Goal: Task Accomplishment & Management: Use online tool/utility

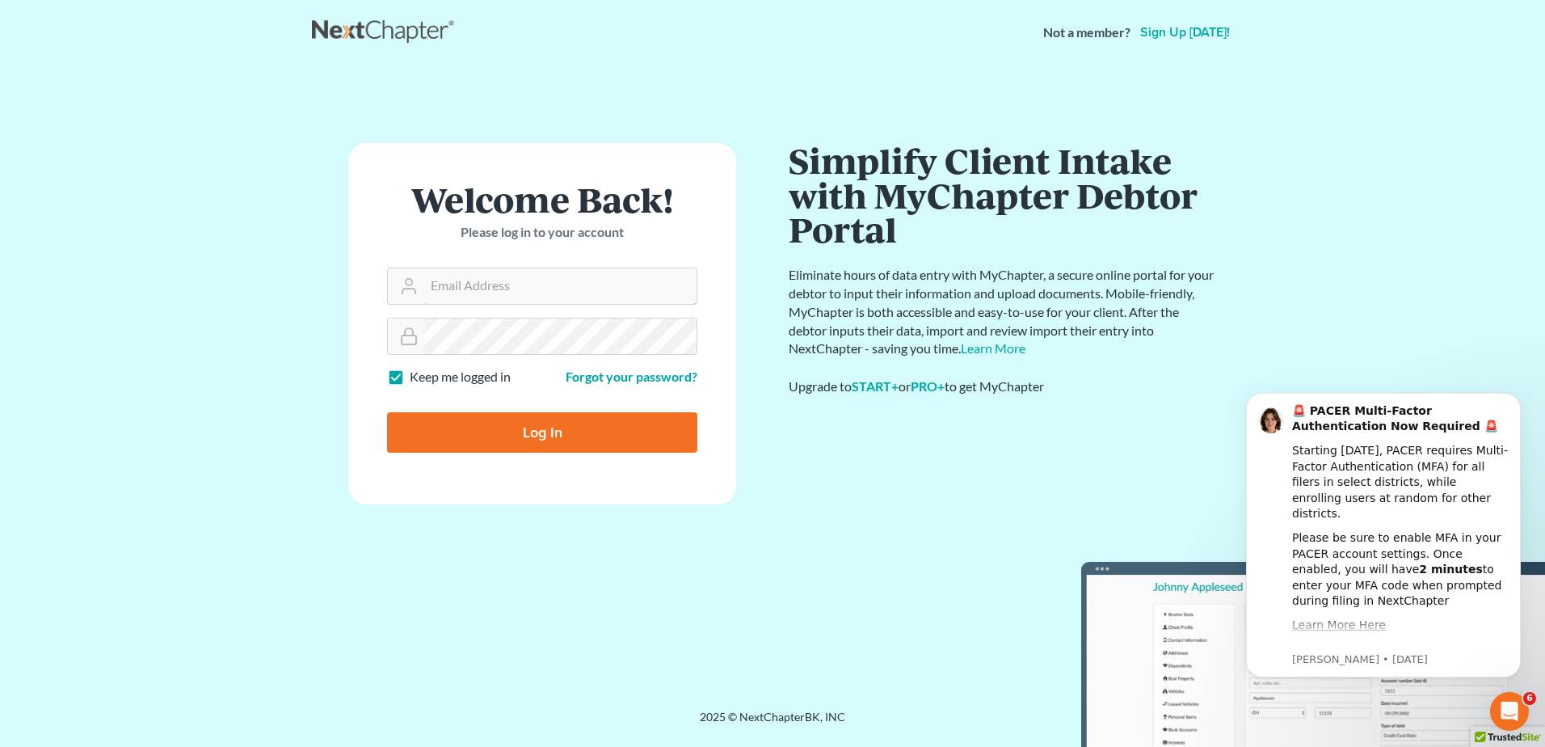
type input "mcastelluzzo@wellerlegalgroup.com"
click at [570, 438] on input "Log In" at bounding box center [542, 432] width 310 height 40
type input "Thinking..."
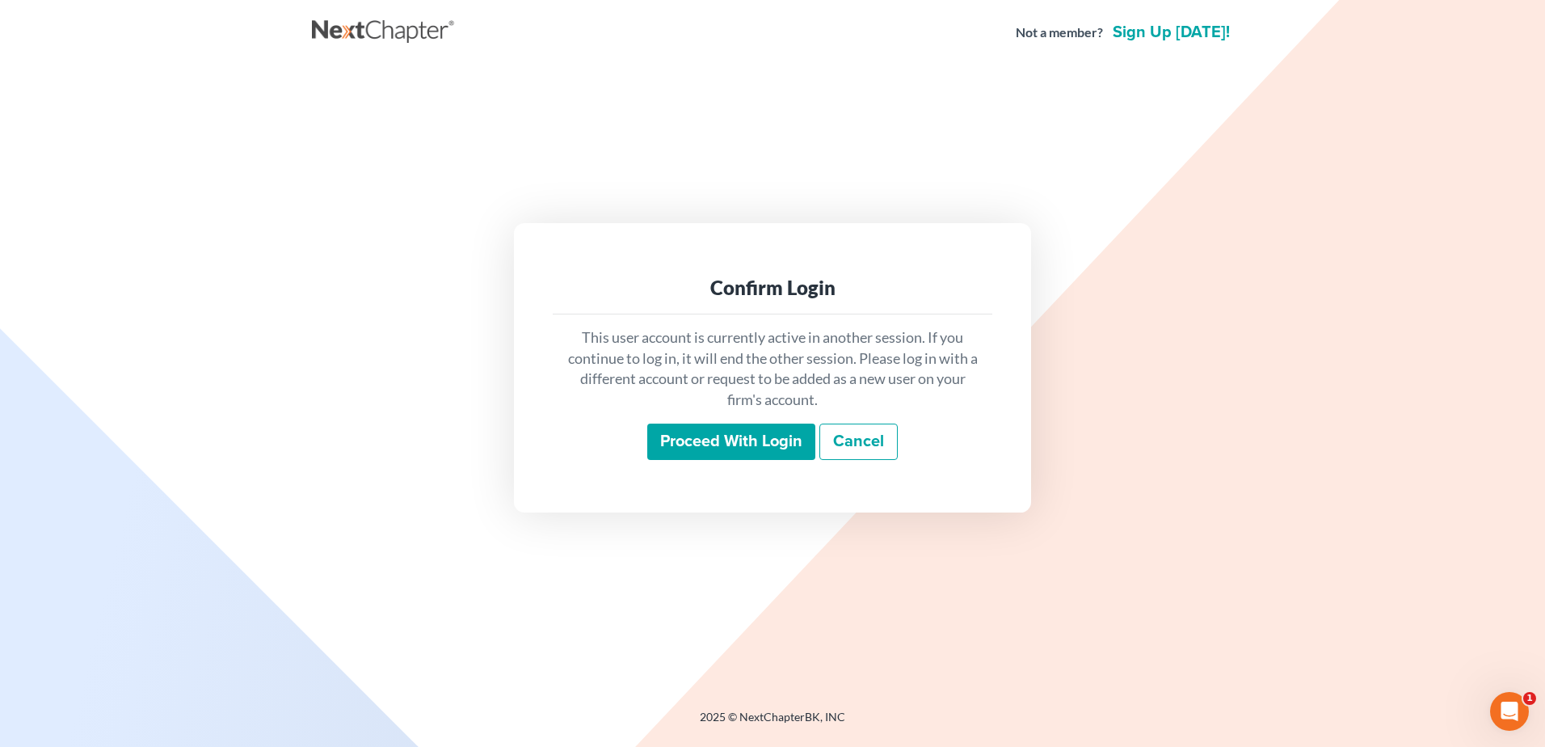
click at [722, 440] on input "Proceed with login" at bounding box center [731, 441] width 168 height 37
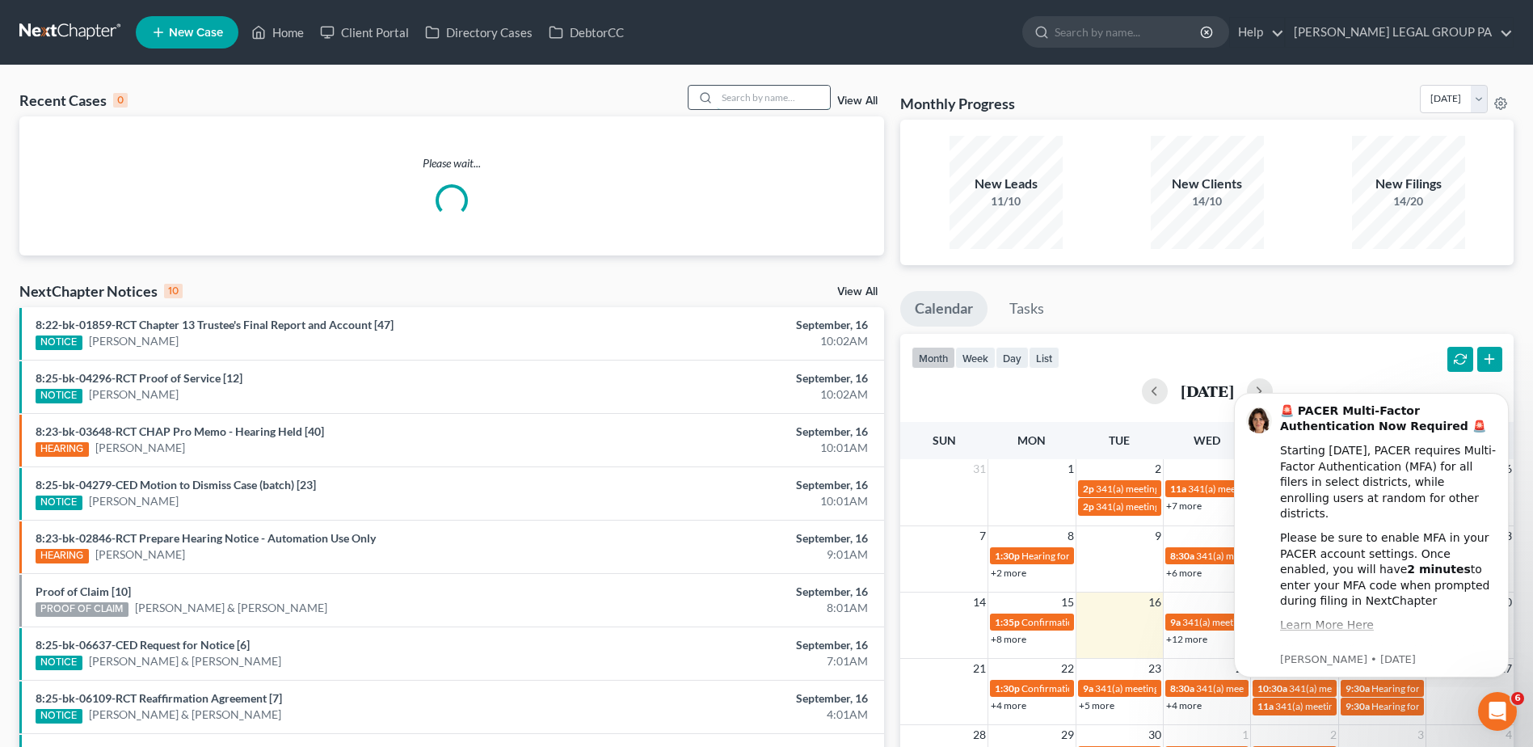
click at [773, 99] on input "search" at bounding box center [773, 97] width 113 height 23
paste input "[PERSON_NAME]"
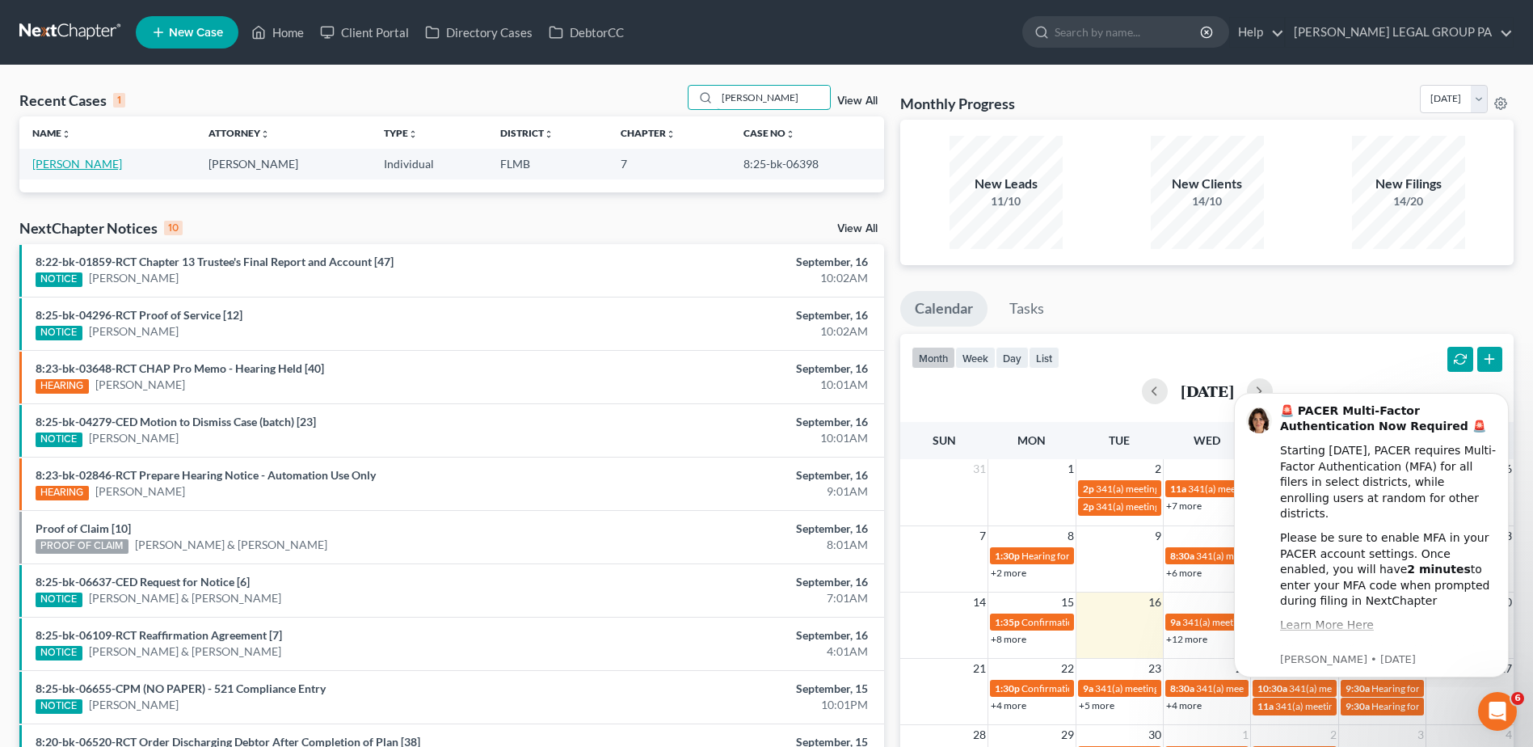
type input "Cavender"
click at [57, 161] on link "Cavender, Felicia" at bounding box center [77, 164] width 90 height 14
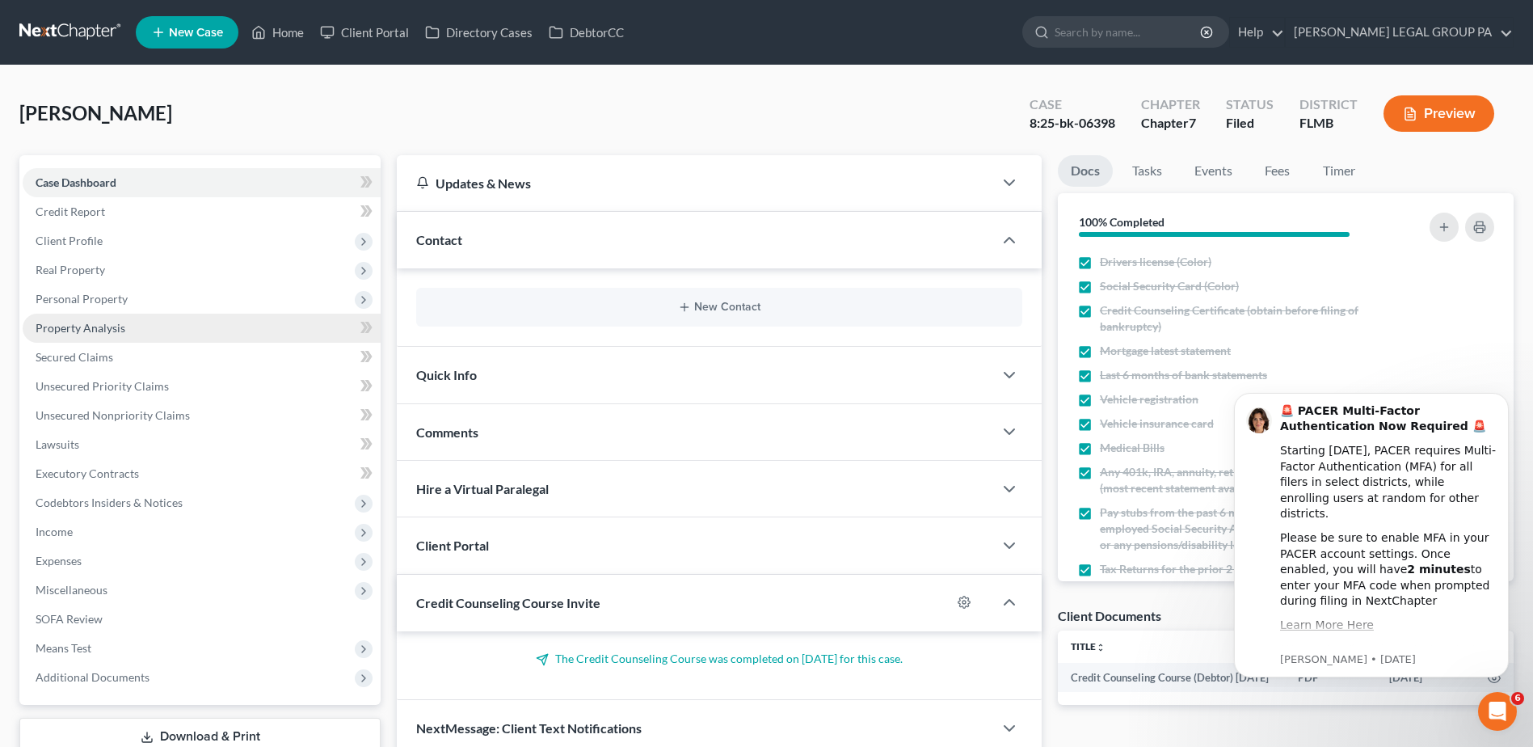
click at [78, 328] on span "Property Analysis" at bounding box center [81, 328] width 90 height 14
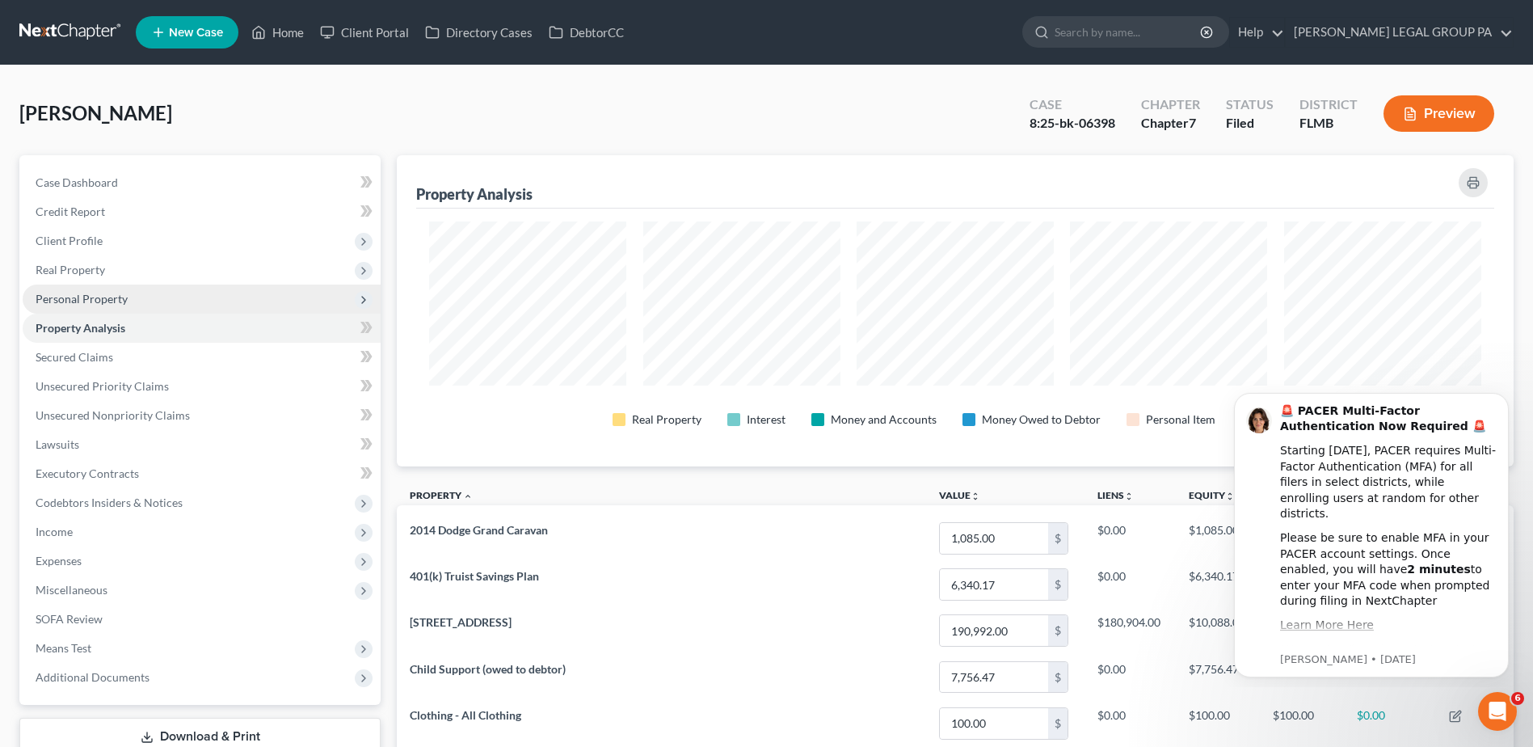
scroll to position [311, 1117]
click at [81, 300] on span "Personal Property" at bounding box center [82, 299] width 92 height 14
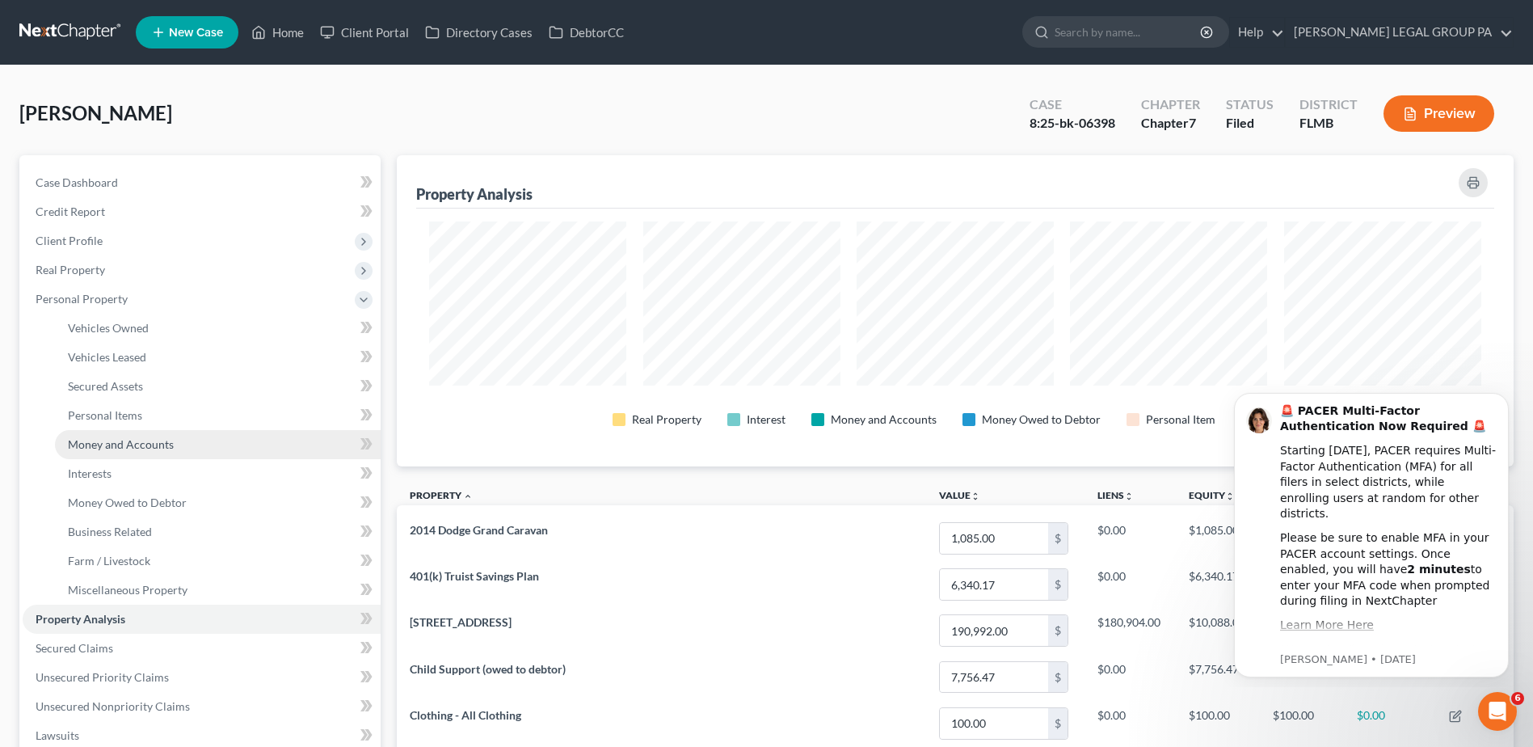
click at [104, 446] on span "Money and Accounts" at bounding box center [121, 444] width 106 height 14
